Goal: Book appointment/travel/reservation

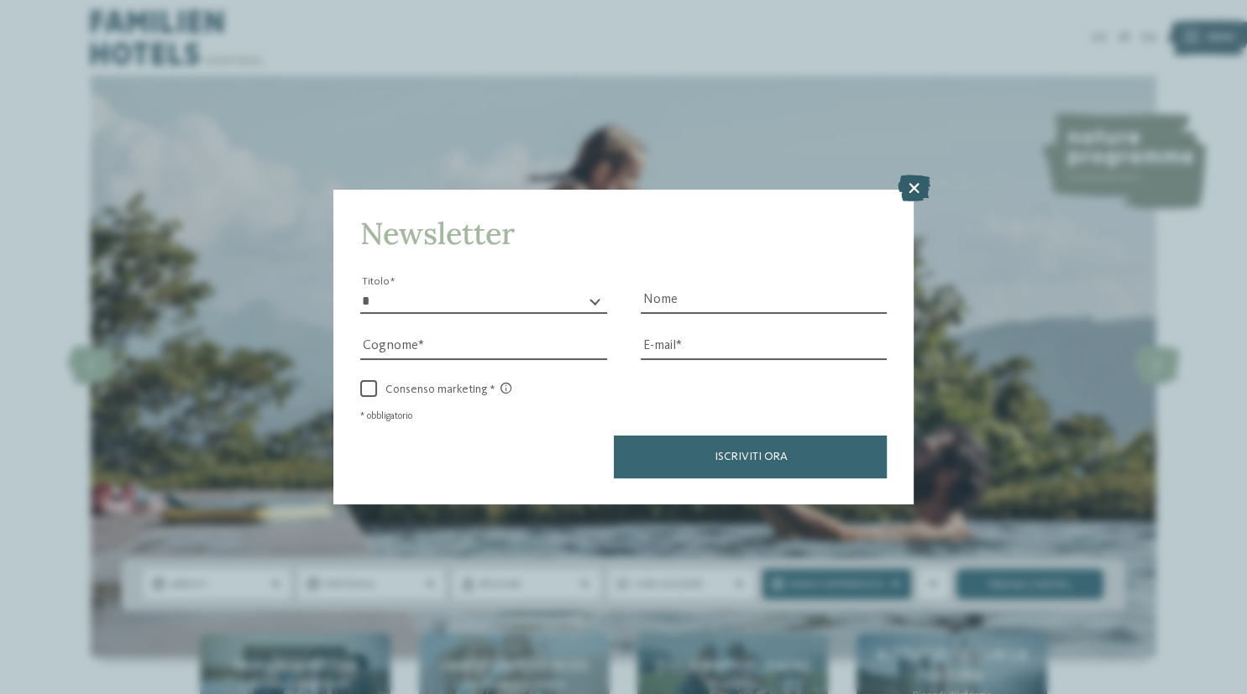
click at [908, 186] on icon at bounding box center [913, 188] width 33 height 27
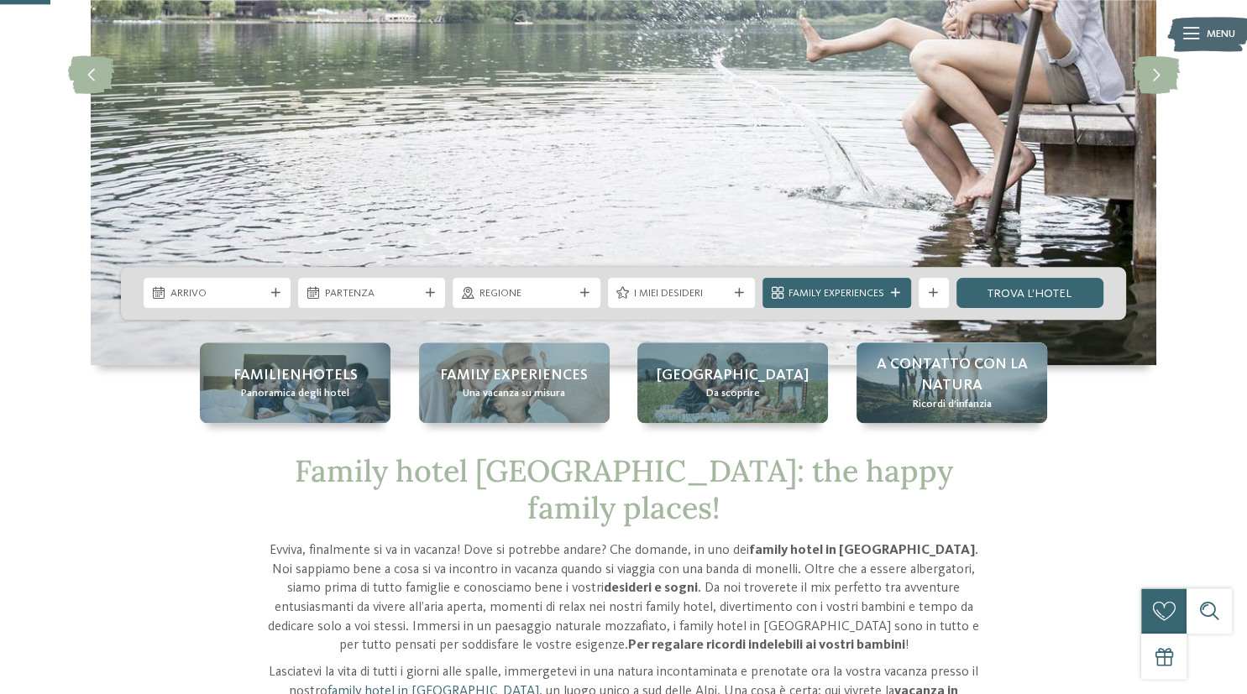
scroll to position [306, 0]
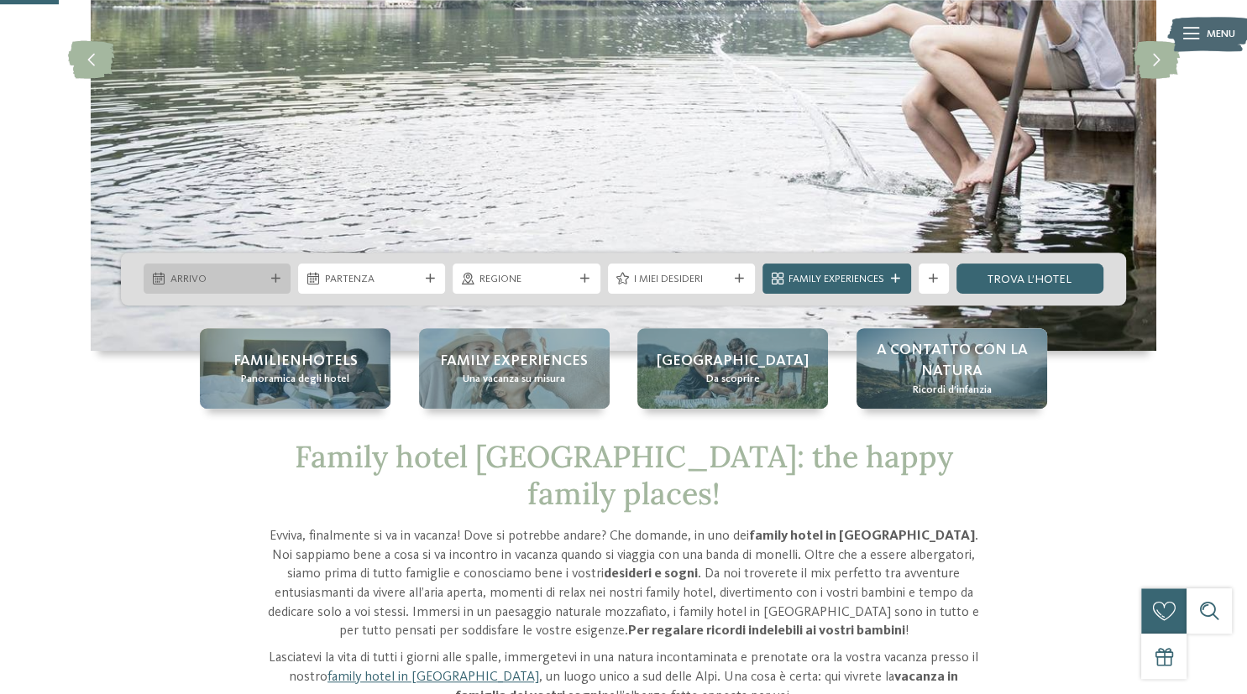
click at [248, 270] on div "Arrivo" at bounding box center [217, 279] width 147 height 30
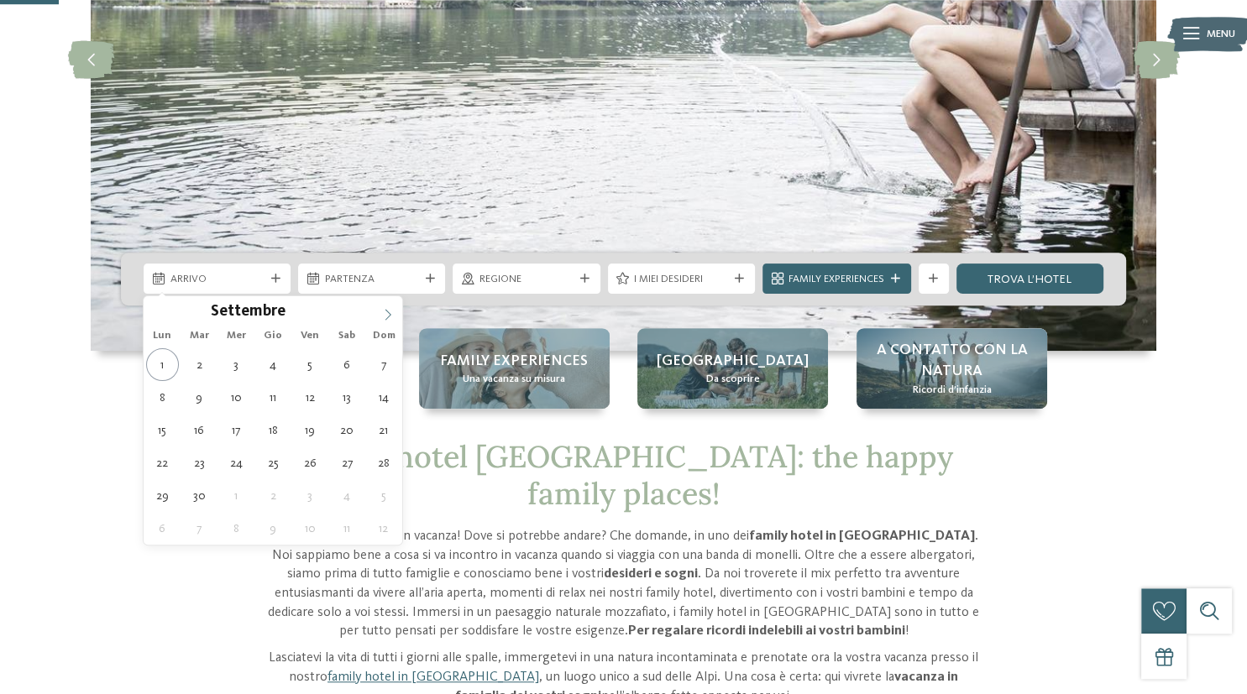
click at [382, 319] on icon at bounding box center [388, 315] width 12 height 12
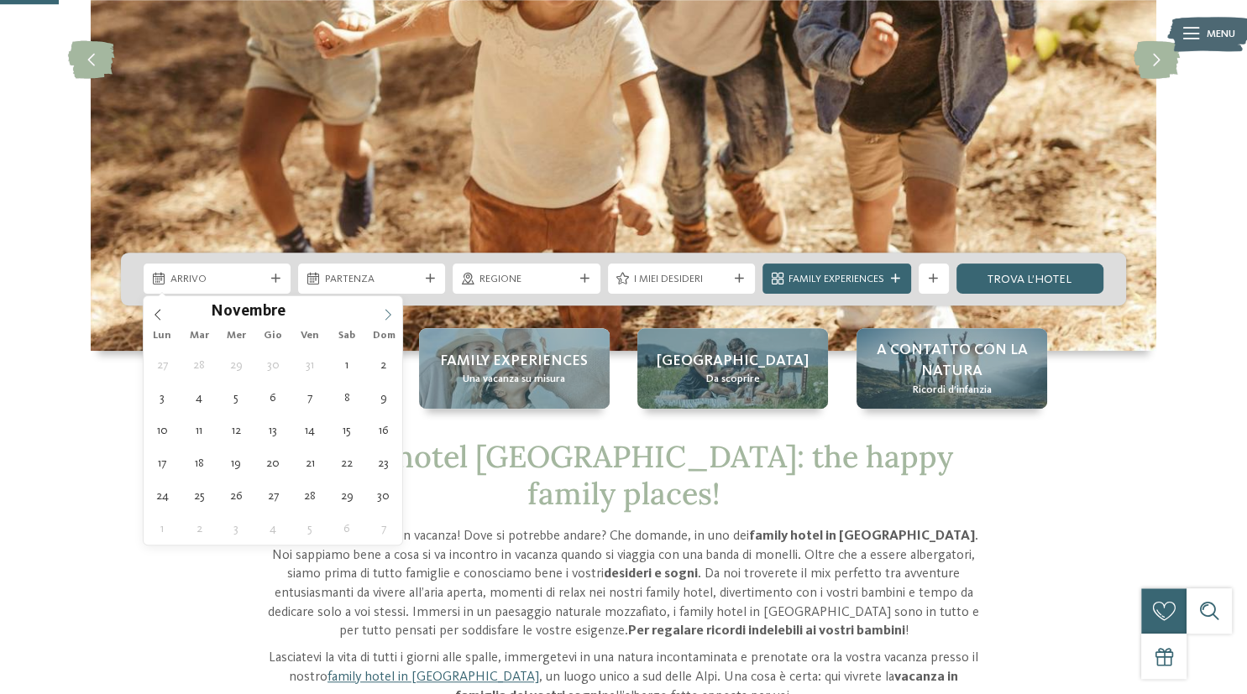
click at [382, 319] on icon at bounding box center [388, 315] width 12 height 12
type input "****"
click at [382, 319] on icon at bounding box center [388, 315] width 12 height 12
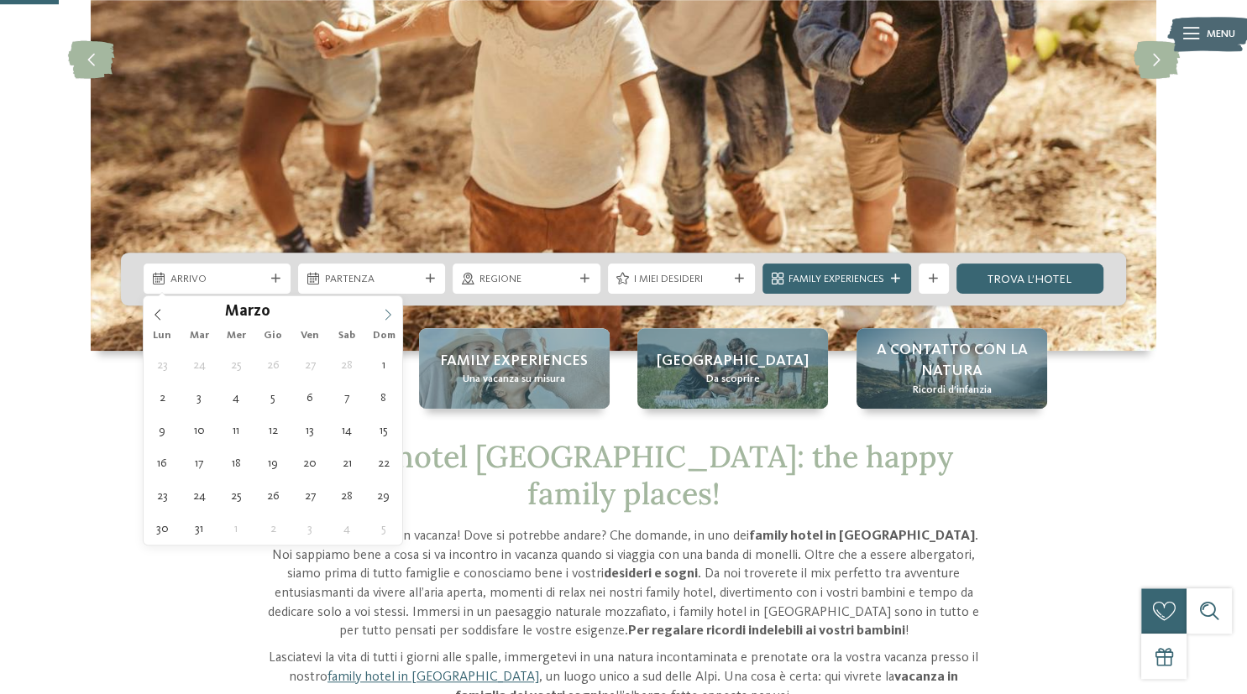
click at [382, 319] on icon at bounding box center [388, 315] width 12 height 12
click at [387, 315] on icon at bounding box center [388, 315] width 12 height 12
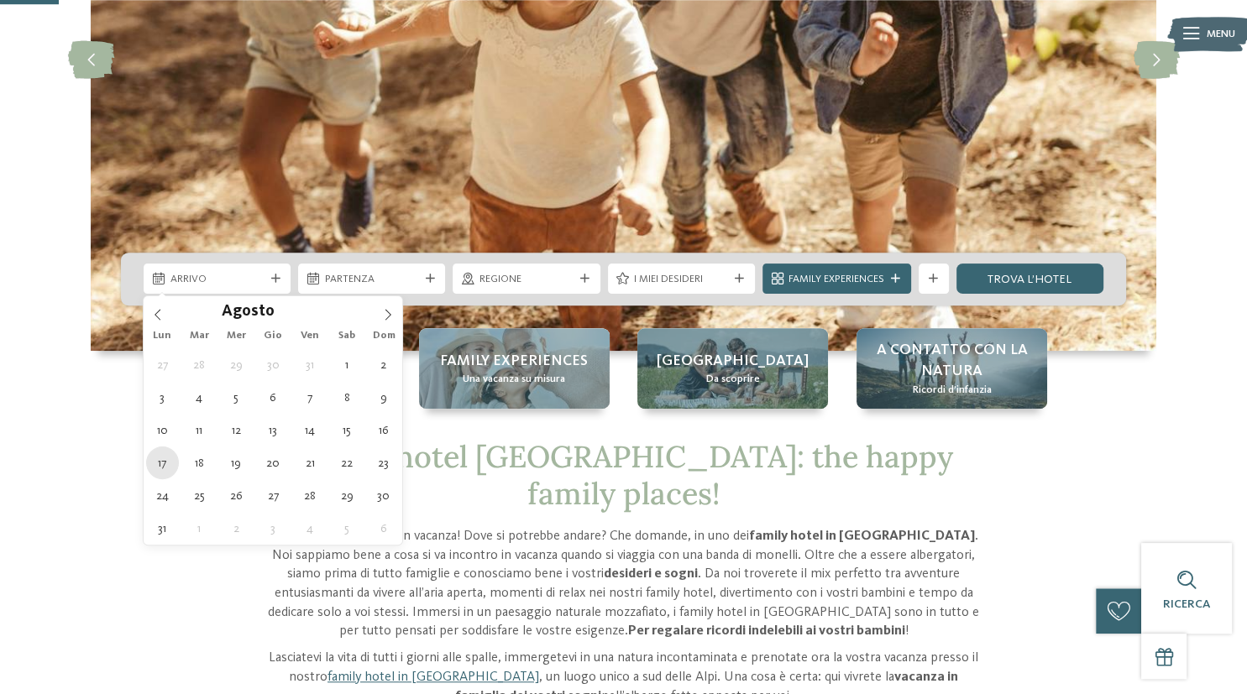
type div "[DATE]"
type input "****"
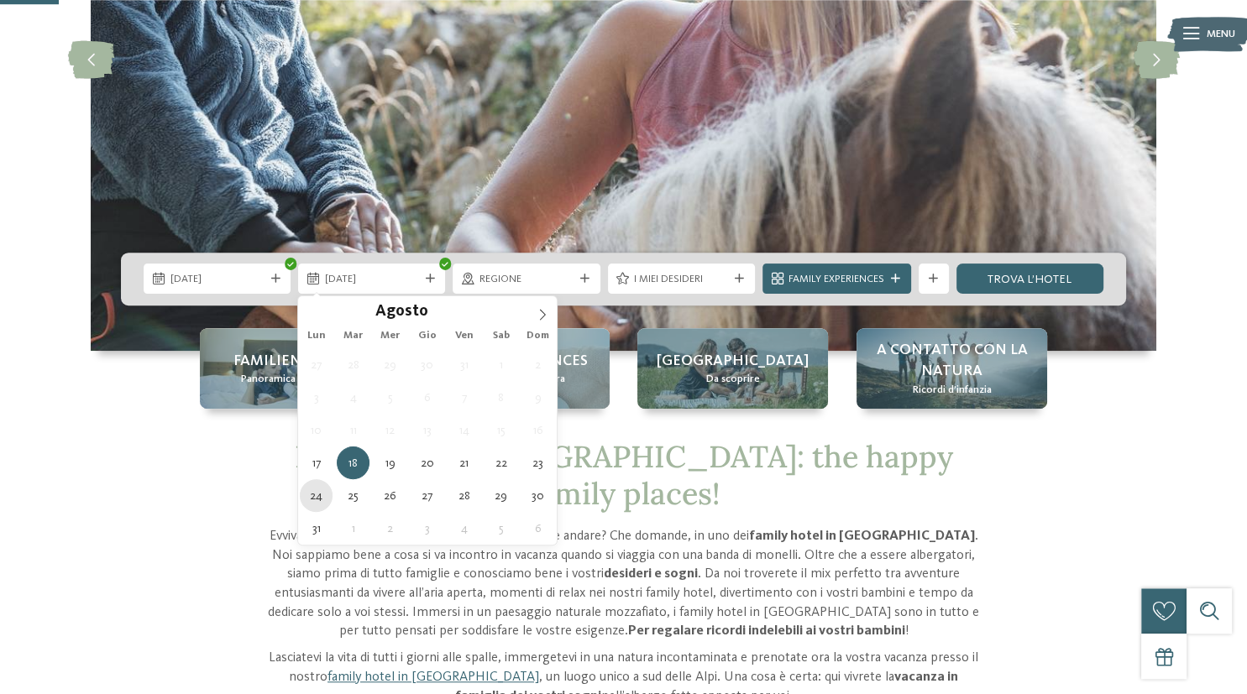
type div "[DATE]"
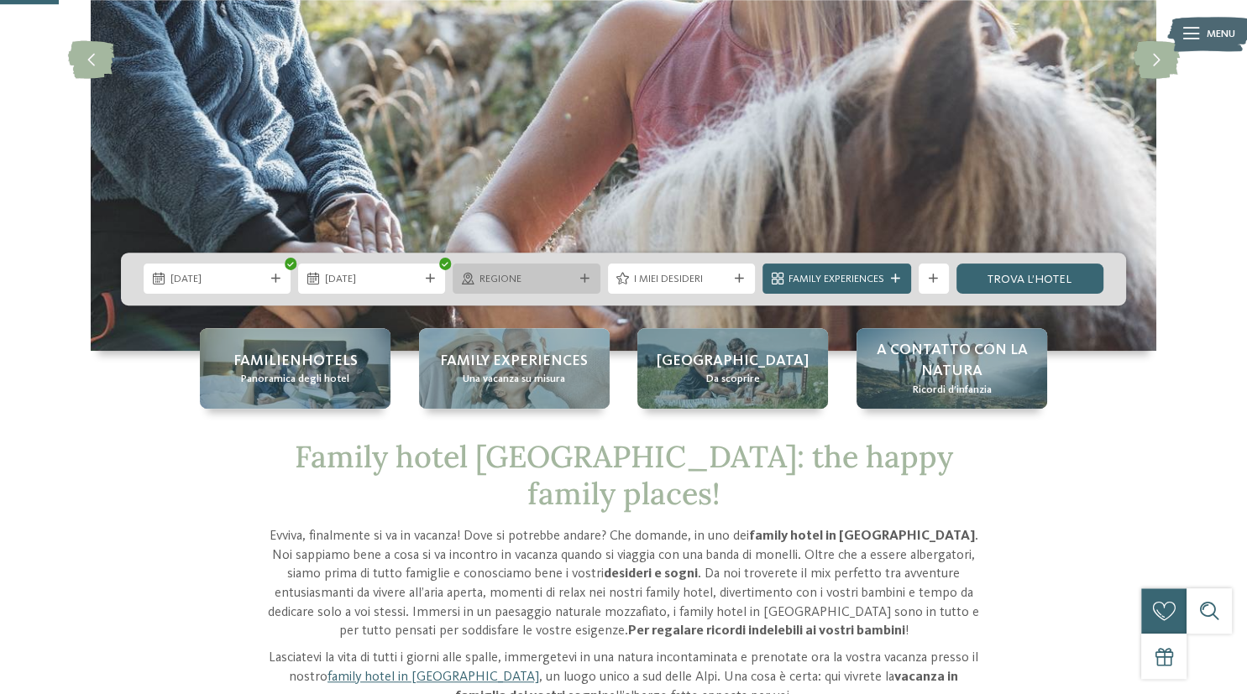
click at [519, 279] on span "Regione" at bounding box center [526, 279] width 94 height 15
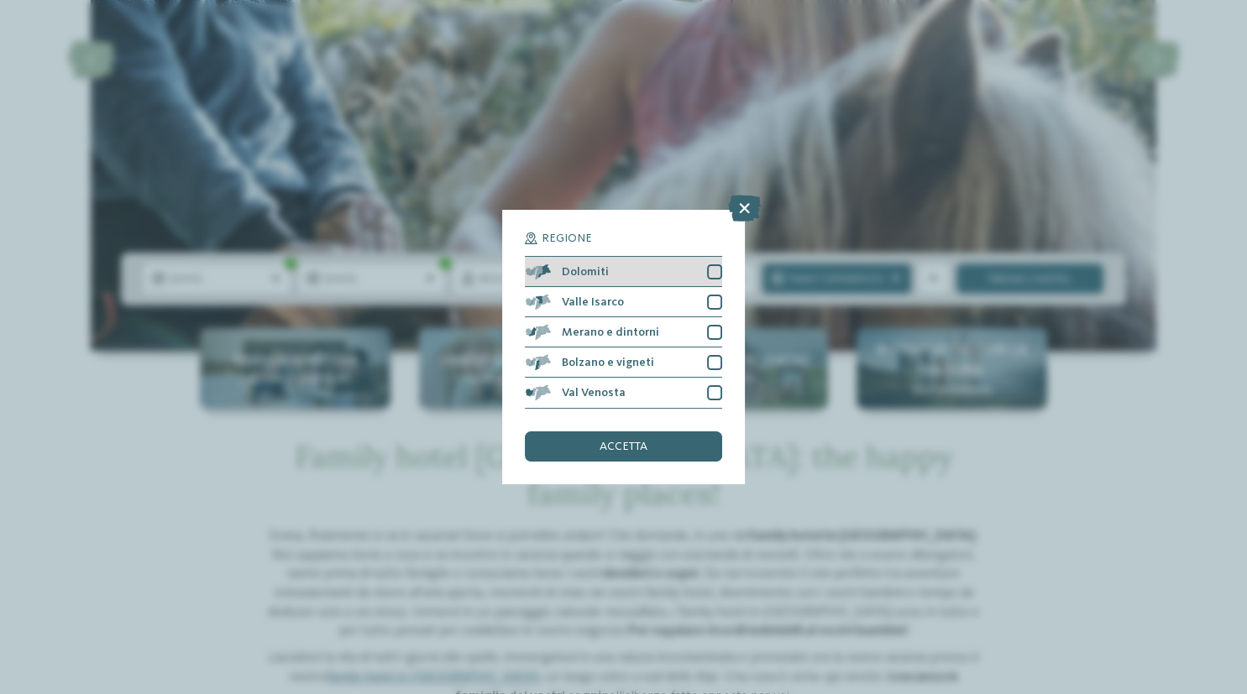
click at [717, 269] on div at bounding box center [714, 271] width 15 height 15
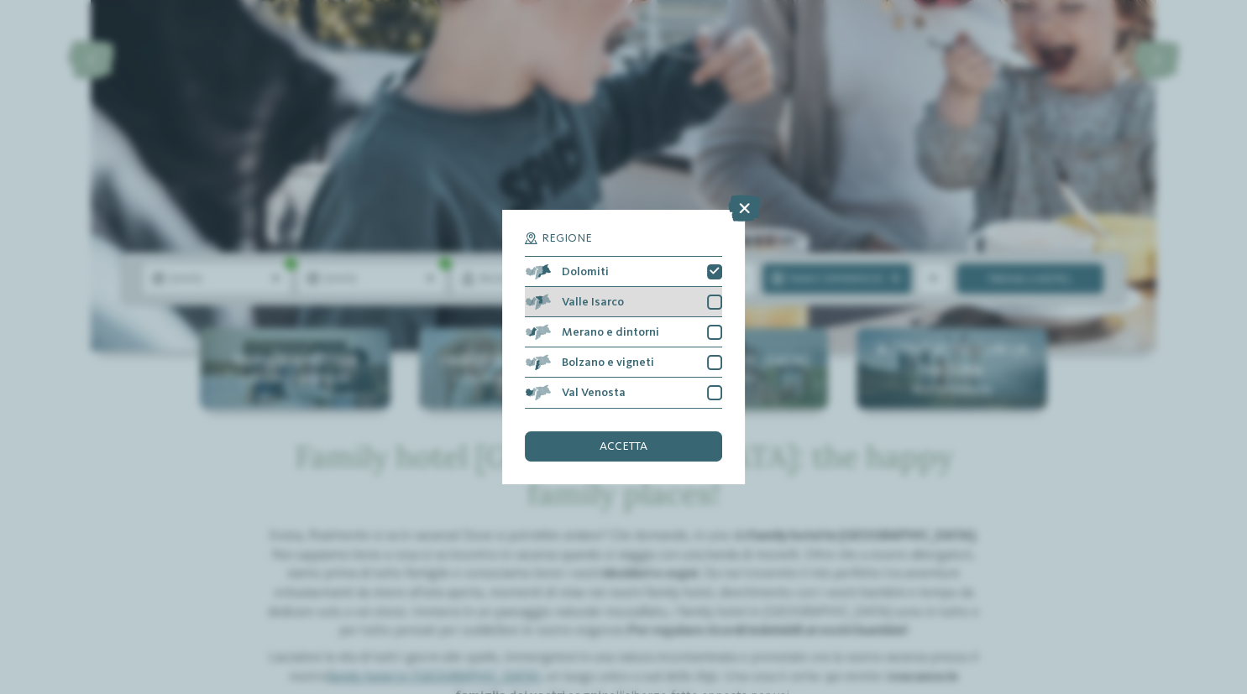
click at [713, 297] on div at bounding box center [714, 302] width 15 height 15
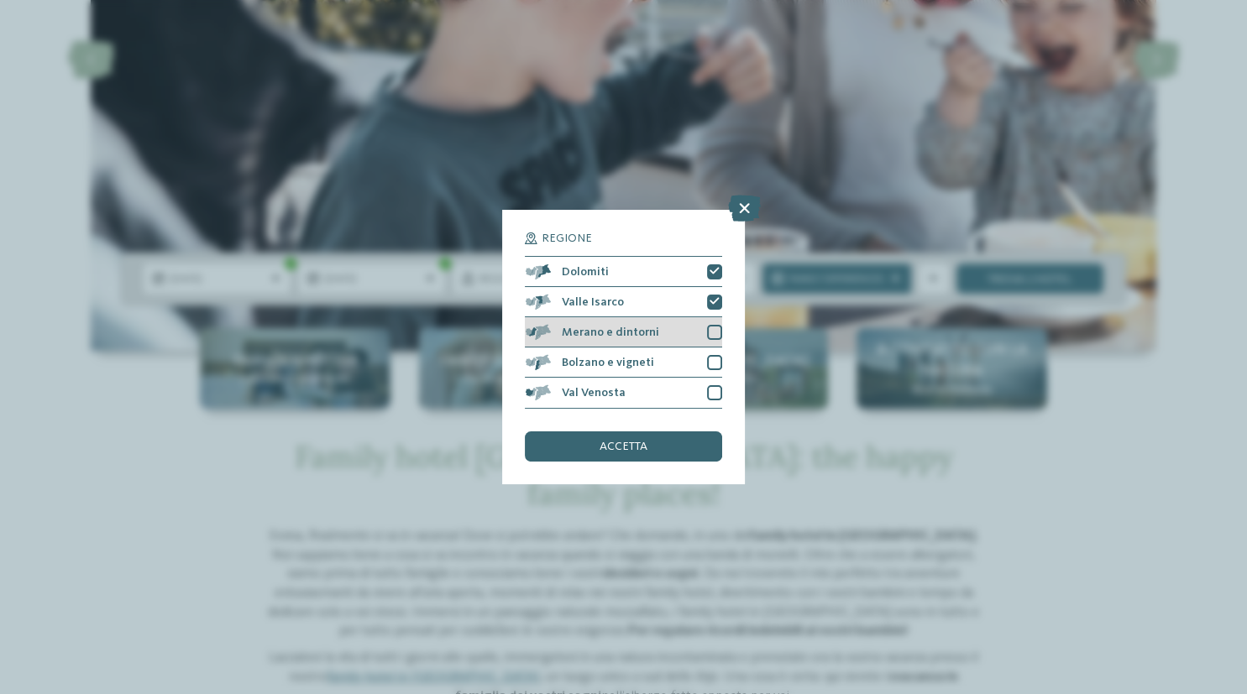
click at [712, 327] on div at bounding box center [714, 332] width 15 height 15
click at [717, 364] on div at bounding box center [714, 362] width 15 height 15
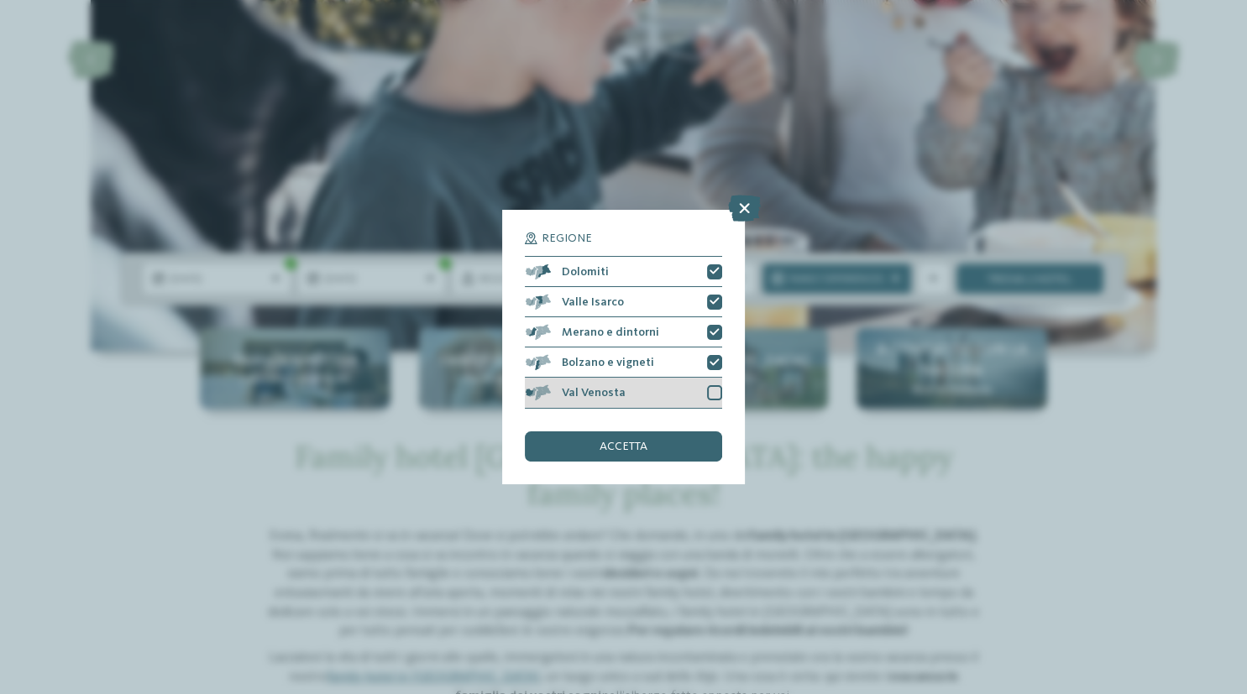
click at [717, 395] on div at bounding box center [714, 392] width 15 height 15
click at [663, 442] on div "accetta" at bounding box center [623, 447] width 196 height 30
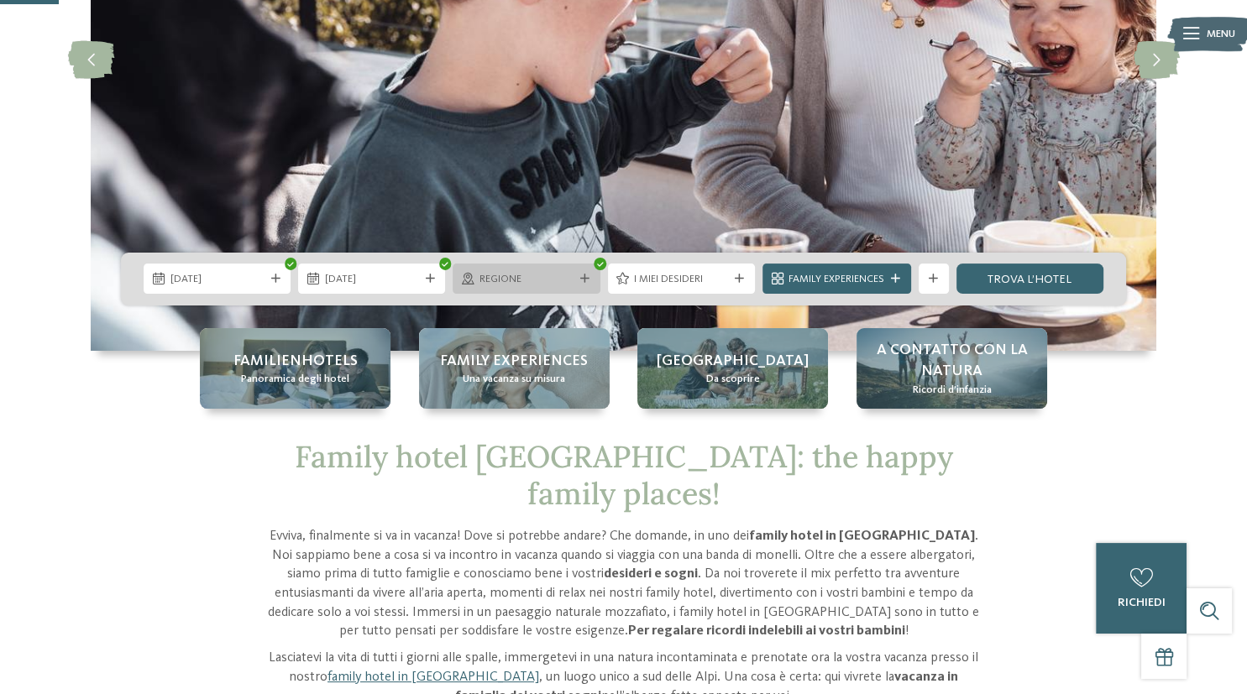
click at [539, 289] on div "Regione" at bounding box center [526, 279] width 147 height 30
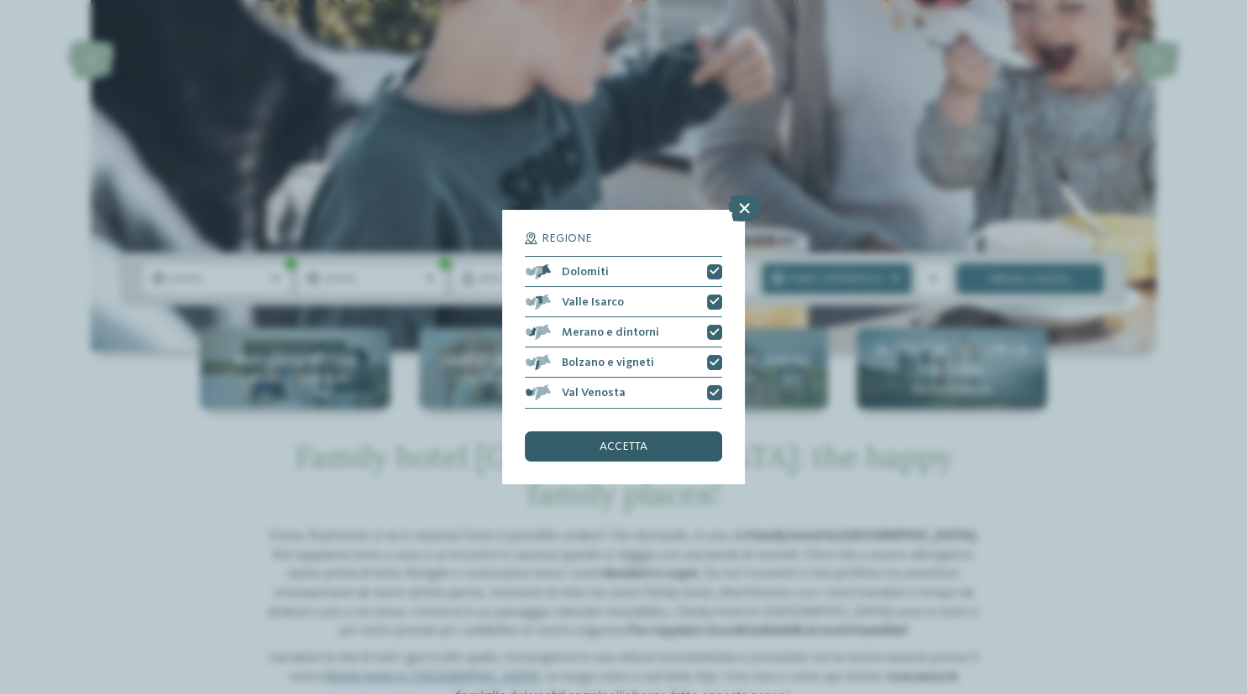
click at [635, 453] on span "accetta" at bounding box center [623, 447] width 48 height 12
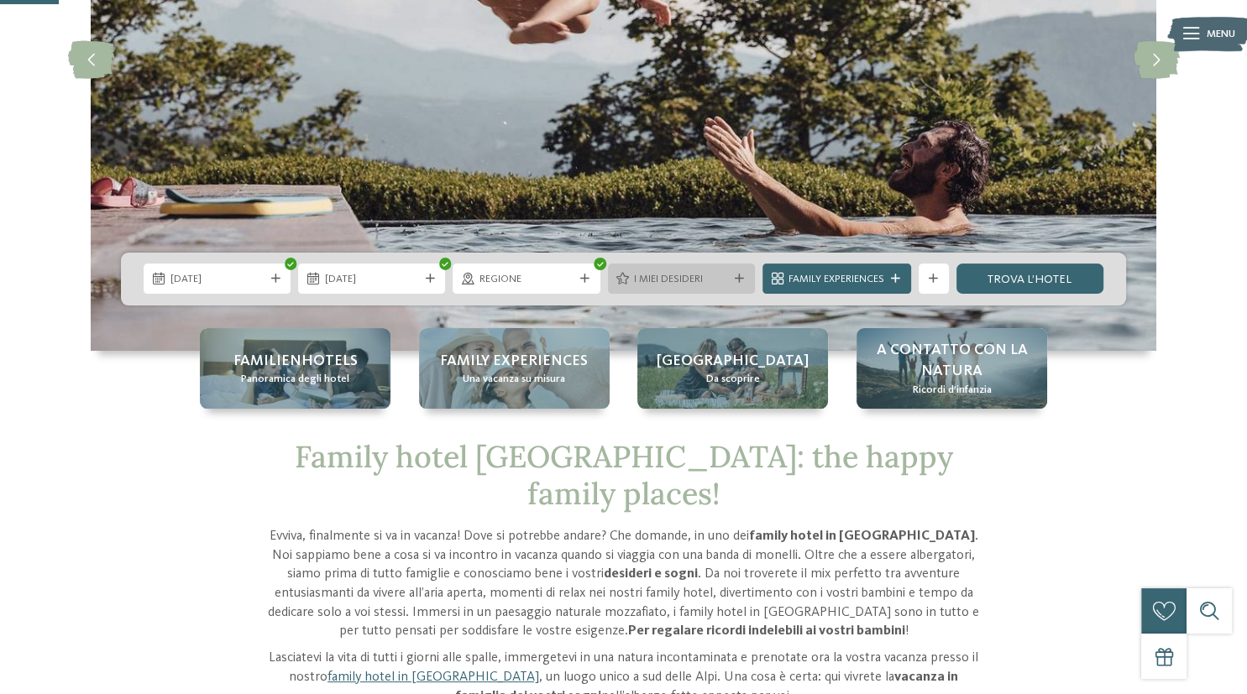
click at [684, 285] on span "I miei desideri" at bounding box center [681, 279] width 94 height 15
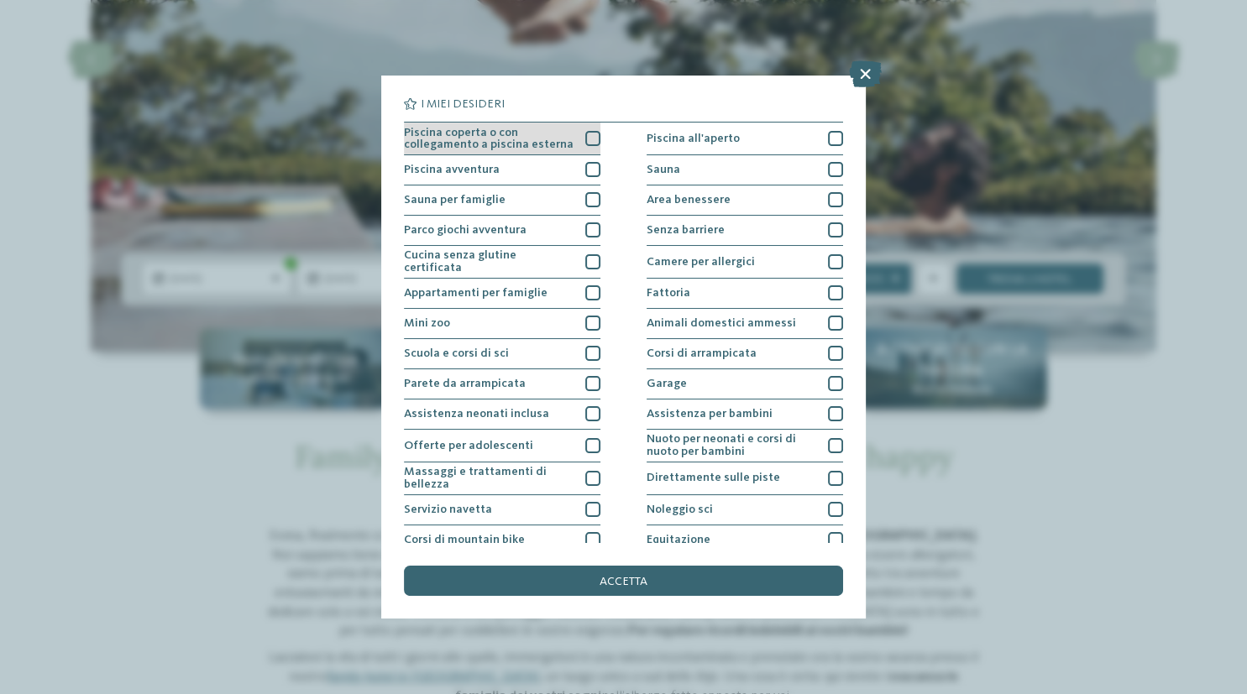
click at [593, 139] on div at bounding box center [592, 138] width 15 height 15
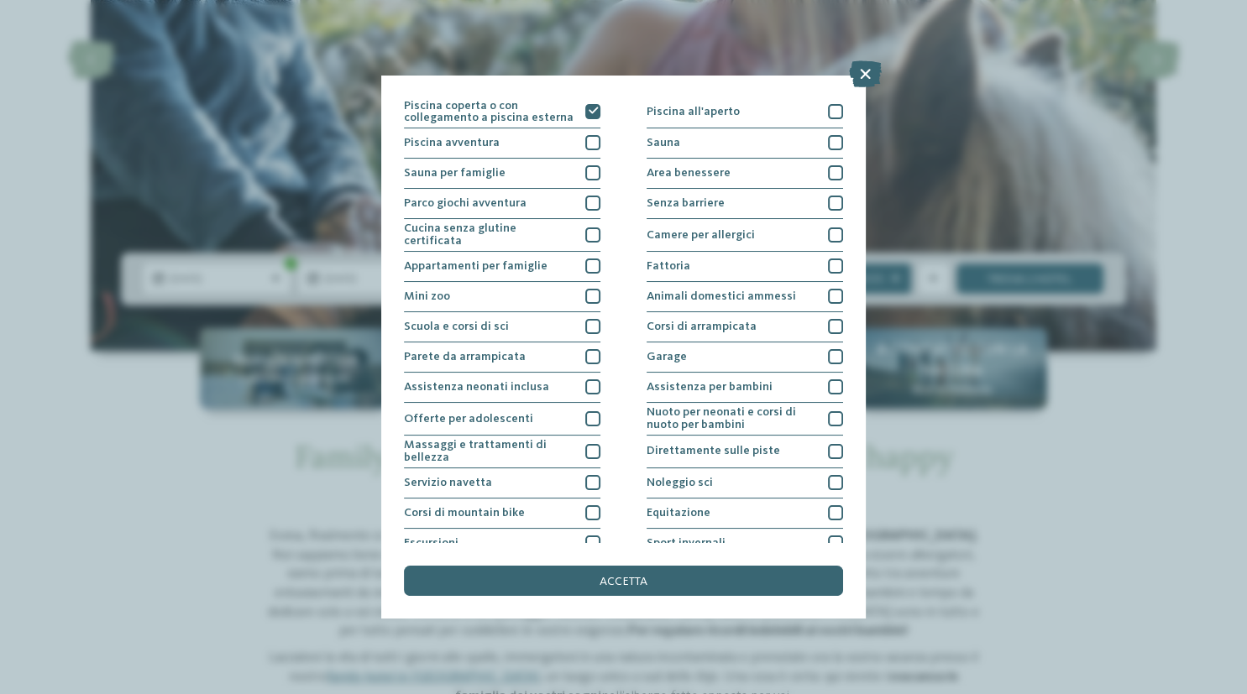
scroll to position [0, 0]
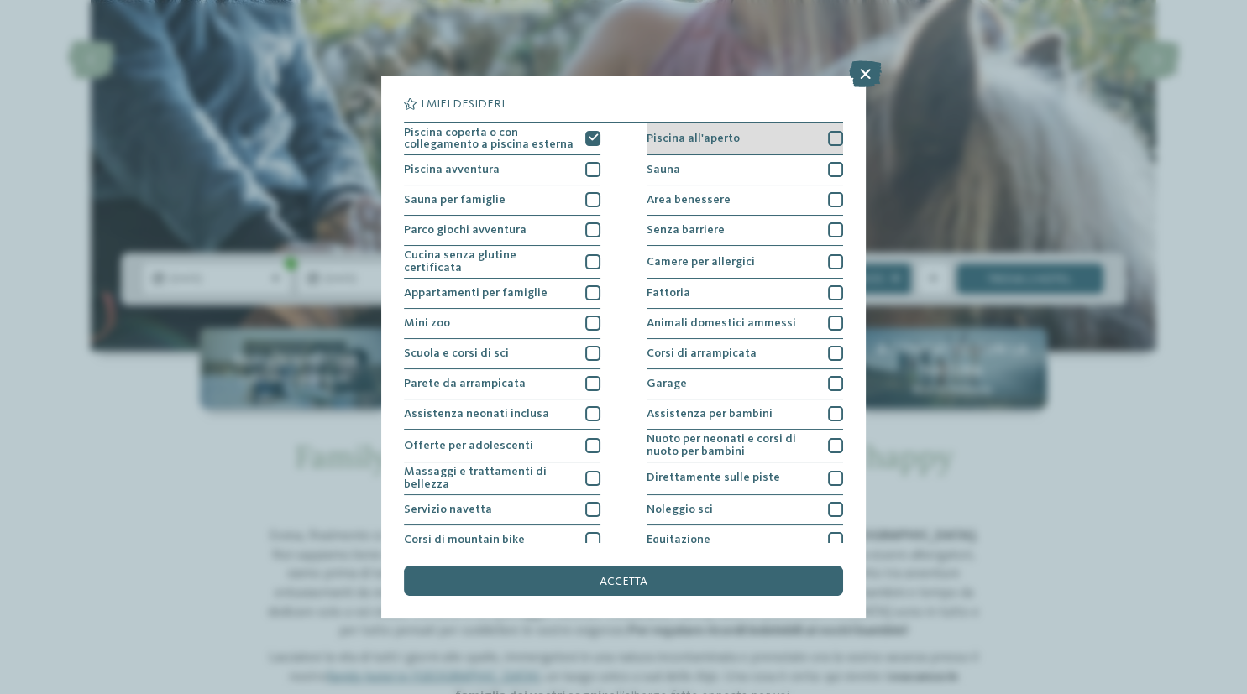
click at [829, 142] on div at bounding box center [835, 138] width 15 height 15
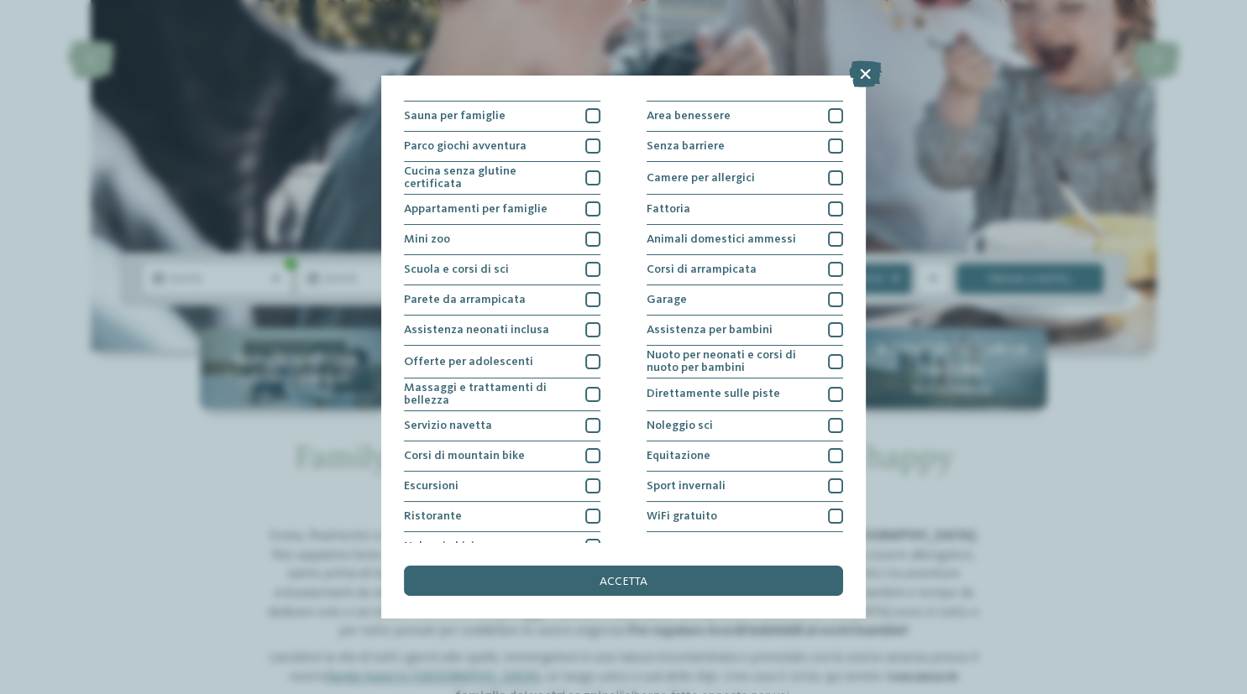
scroll to position [100, 0]
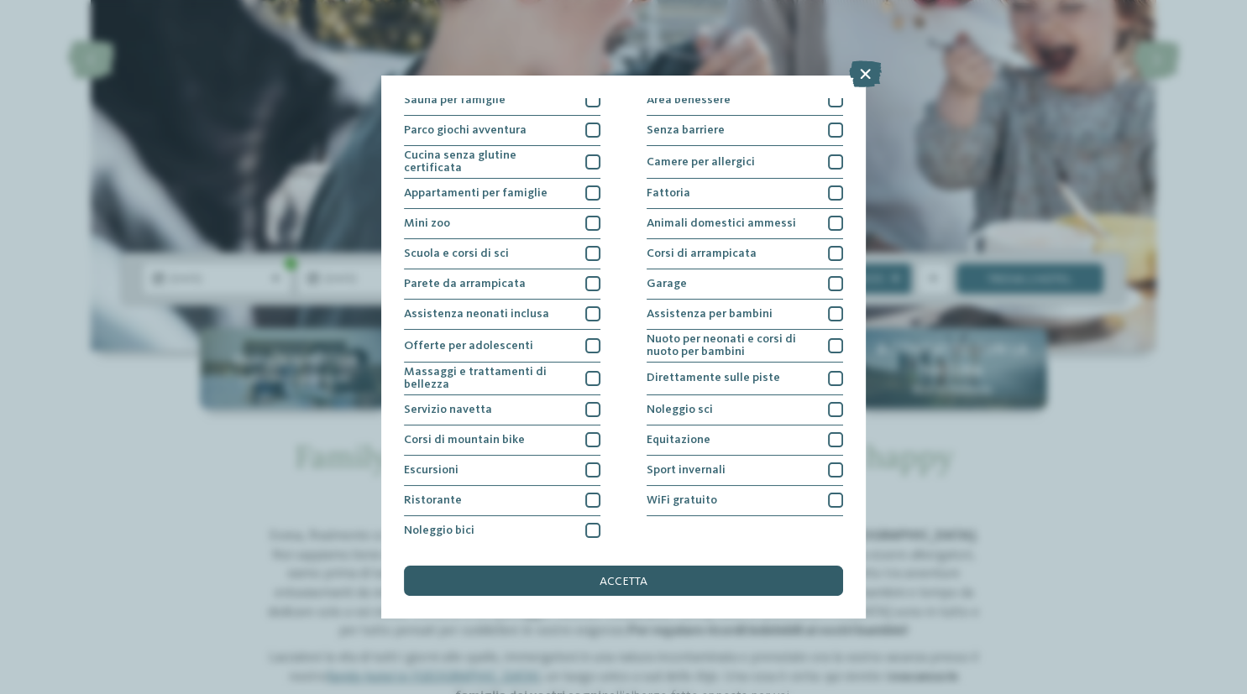
click at [625, 586] on span "accetta" at bounding box center [623, 582] width 48 height 12
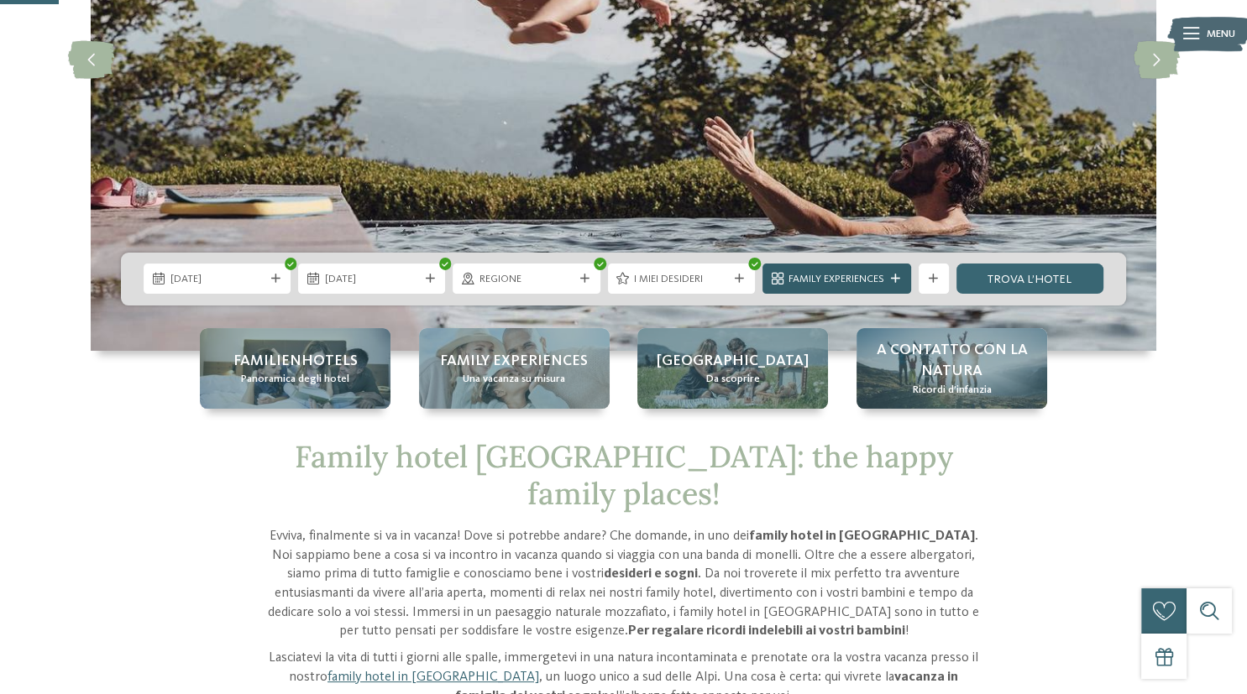
click at [845, 279] on span "Family Experiences" at bounding box center [836, 279] width 96 height 15
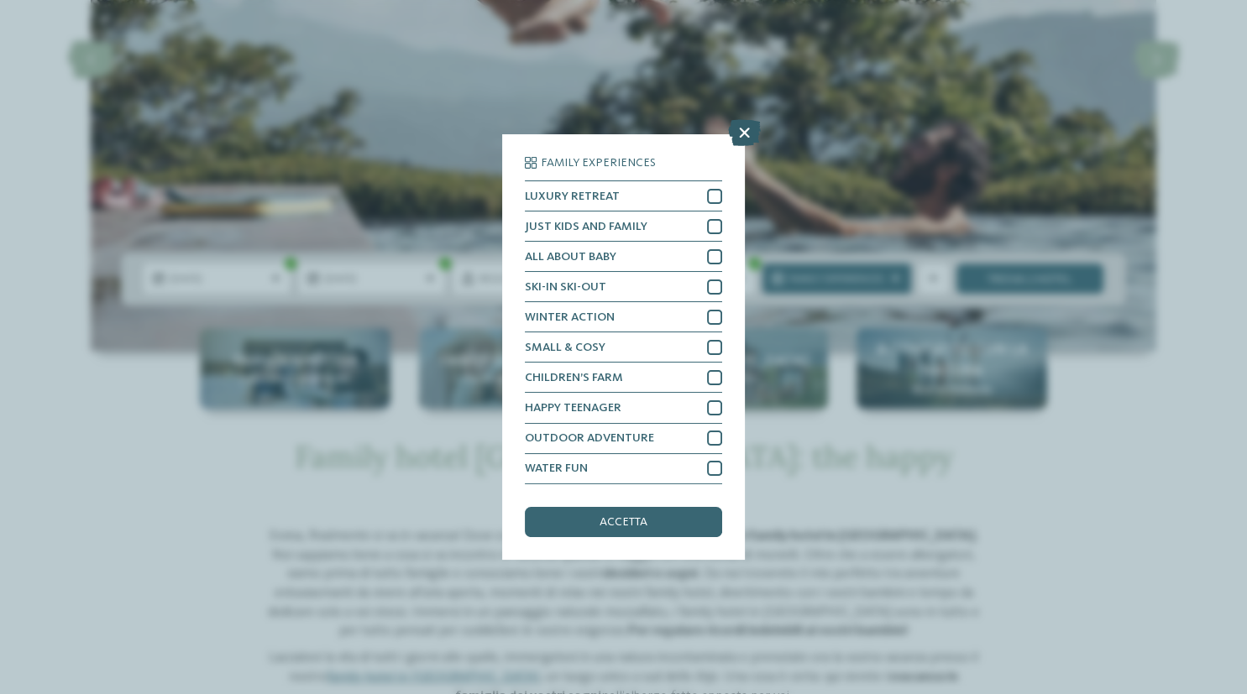
click at [744, 133] on icon at bounding box center [744, 133] width 33 height 27
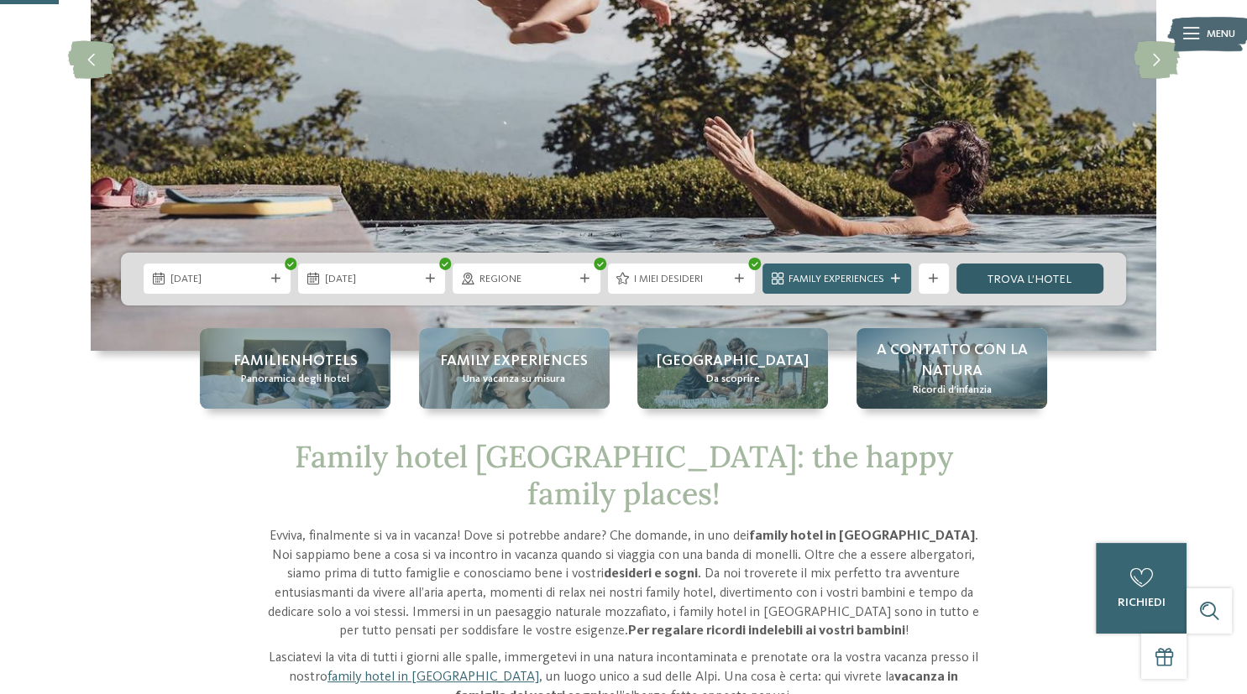
click at [1036, 285] on link "trova l’hotel" at bounding box center [1029, 279] width 147 height 30
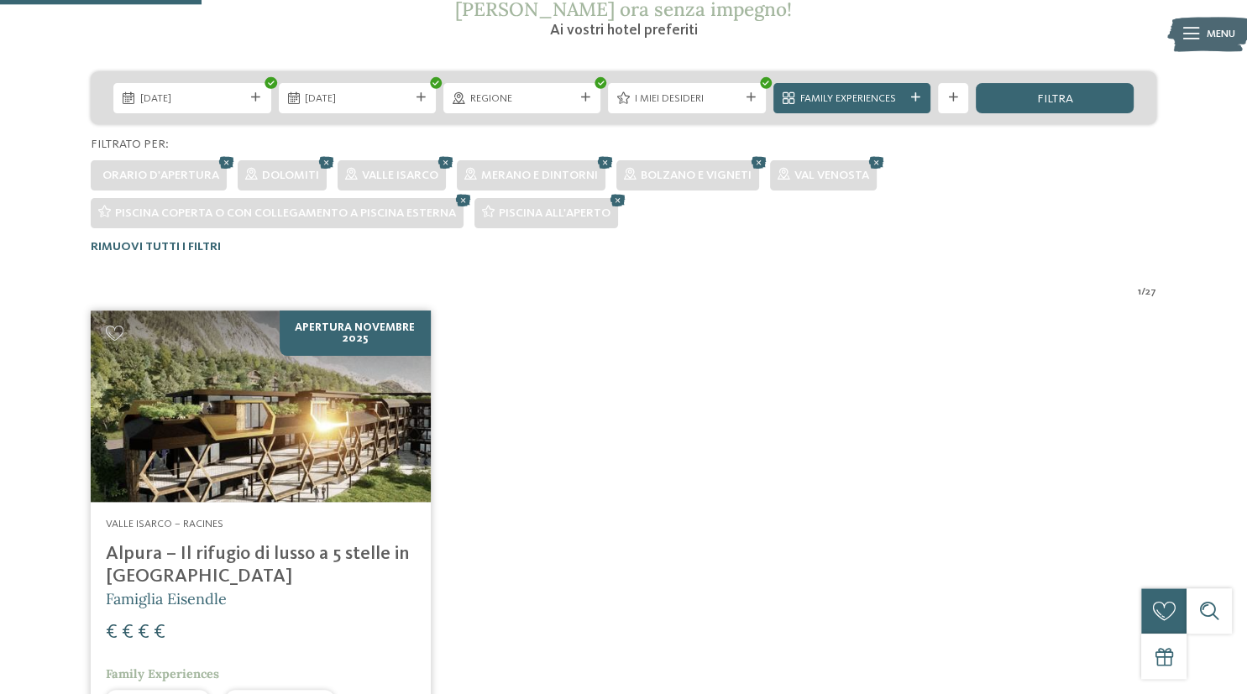
scroll to position [170, 0]
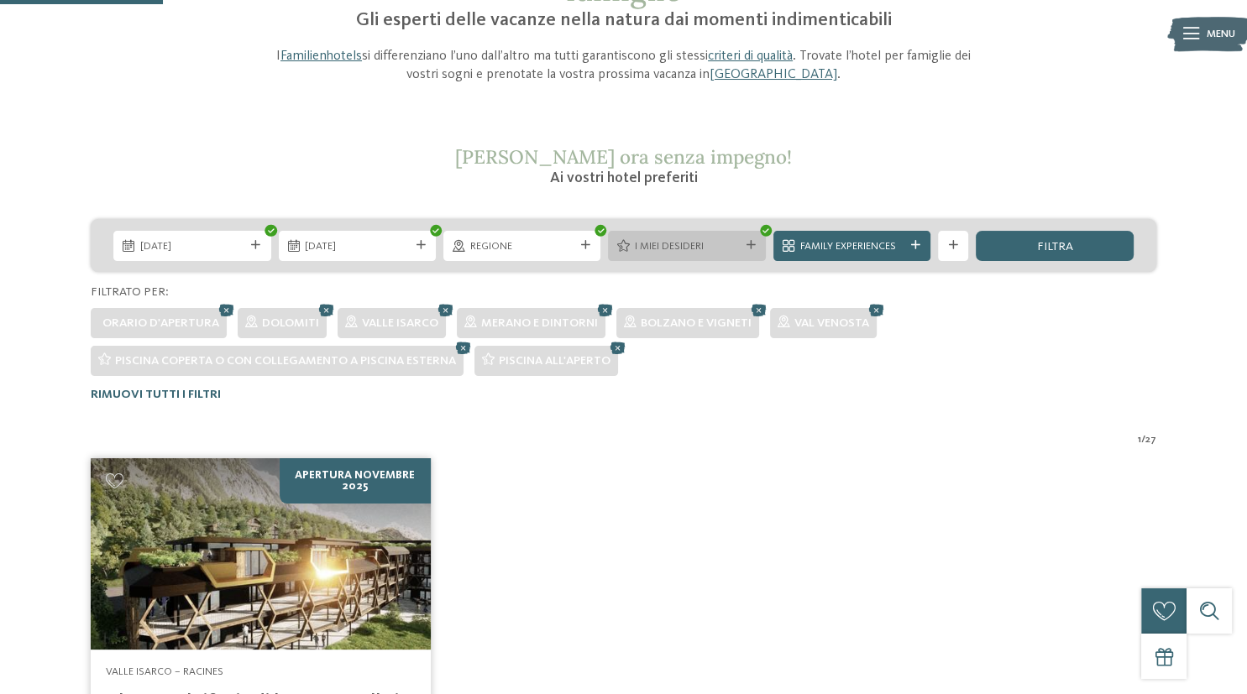
click at [751, 250] on div "I miei desideri" at bounding box center [686, 246] width 157 height 30
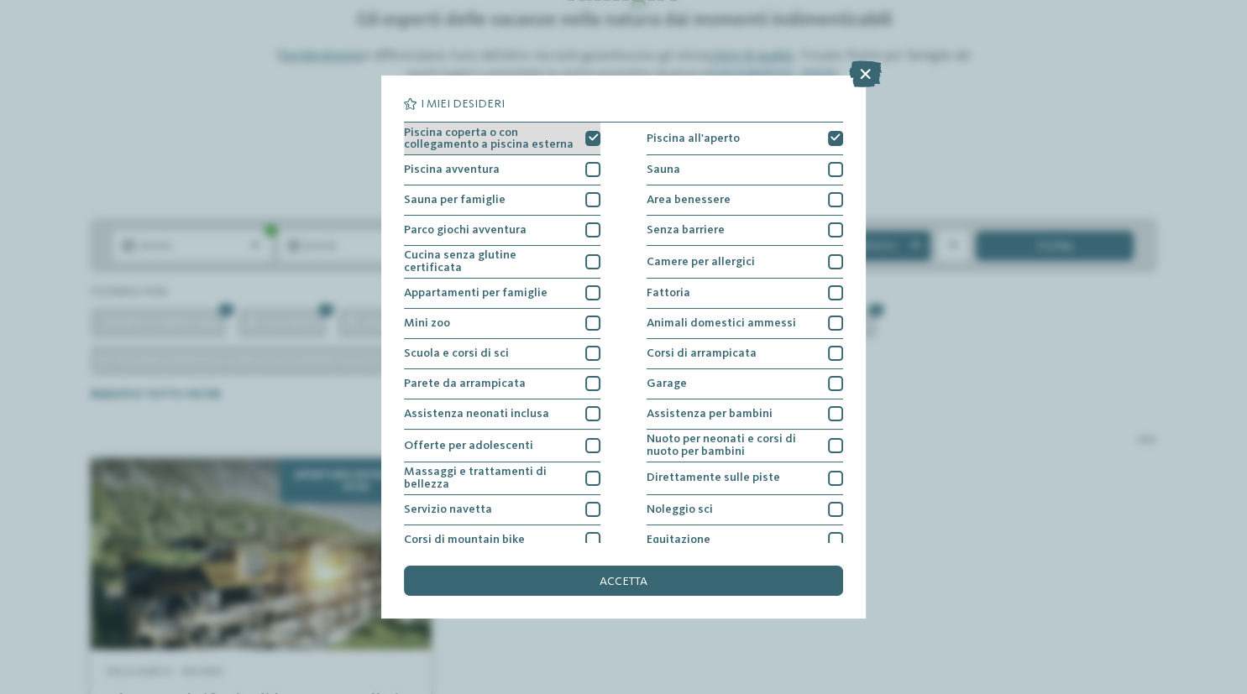
click at [591, 143] on div at bounding box center [592, 138] width 15 height 15
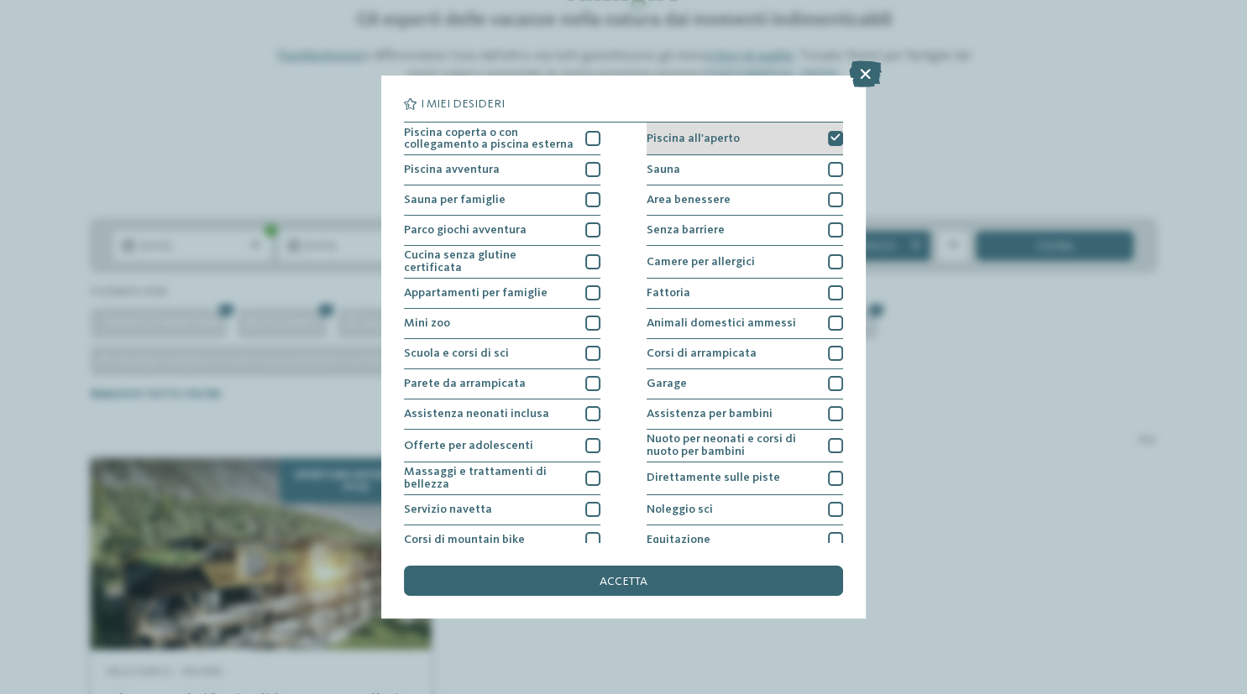
click at [831, 140] on icon at bounding box center [835, 137] width 10 height 9
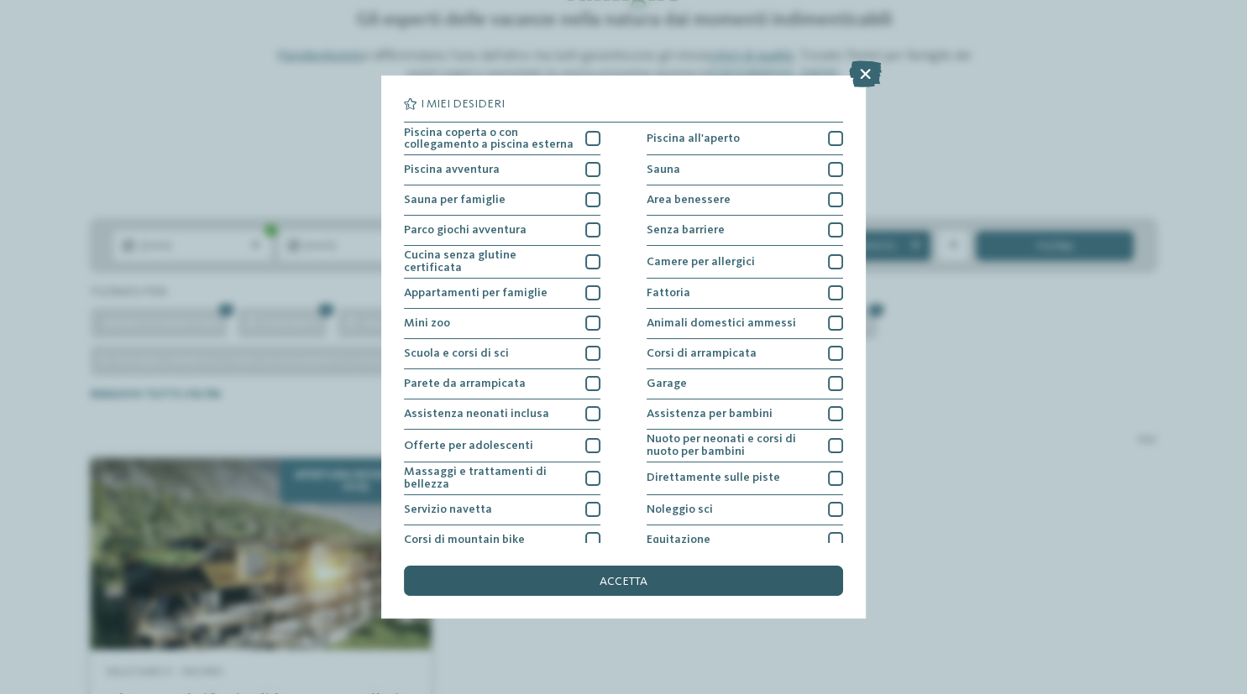
click at [678, 583] on div "accetta" at bounding box center [623, 581] width 438 height 30
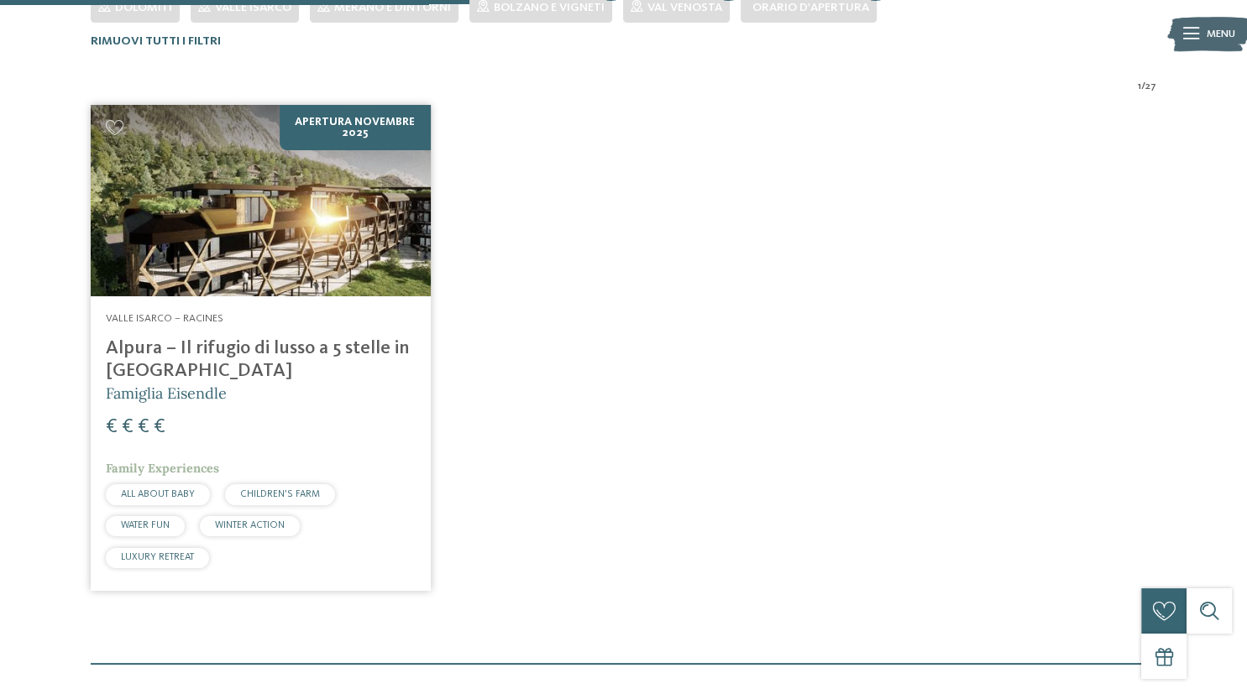
scroll to position [487, 0]
